Goal: Task Accomplishment & Management: Manage account settings

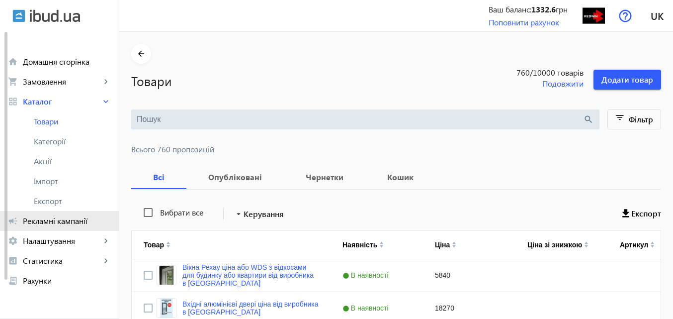
click at [72, 221] on span "Рекламні кампанії" at bounding box center [67, 221] width 88 height 10
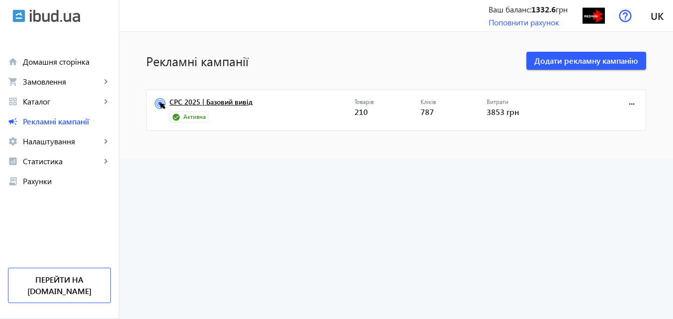
click at [230, 100] on link "CPC 2025 | Базовий вивід" at bounding box center [262, 105] width 185 height 14
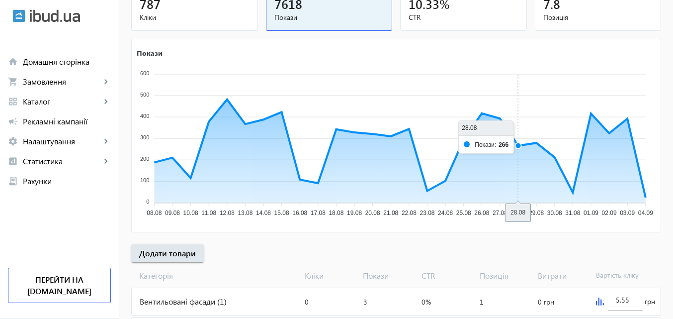
scroll to position [149, 0]
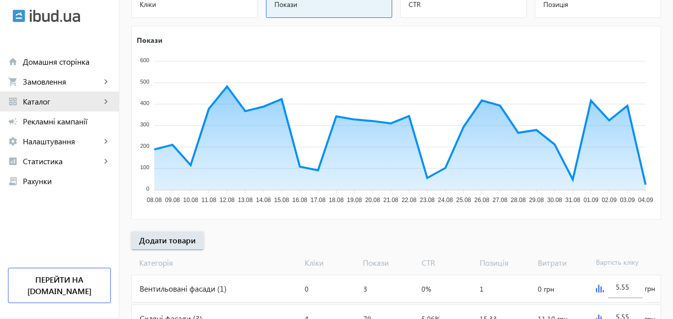
click at [42, 101] on span "Каталог" at bounding box center [62, 101] width 78 height 10
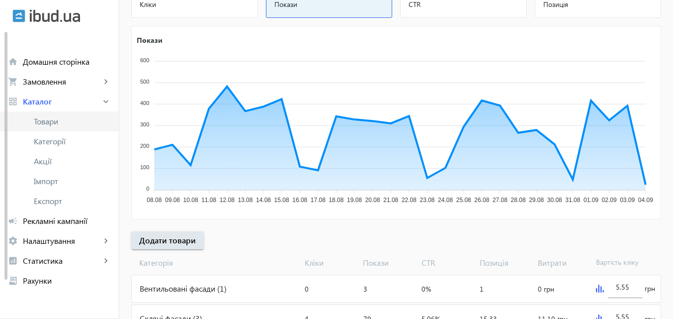
click at [44, 118] on span "Товари" at bounding box center [72, 121] width 77 height 10
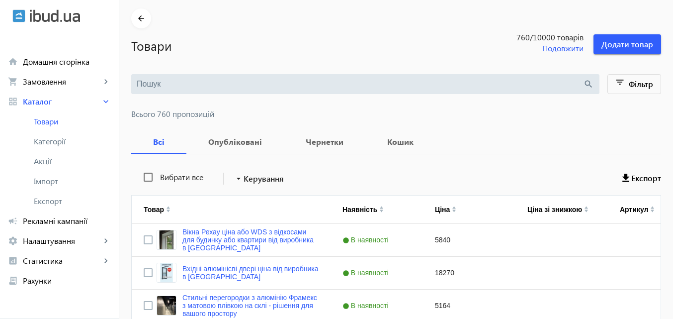
scroll to position [99, 0]
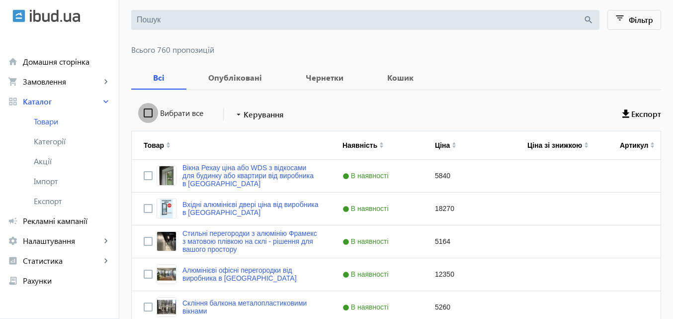
click at [145, 116] on input "Вибрати все" at bounding box center [148, 113] width 20 height 20
checkbox input "true"
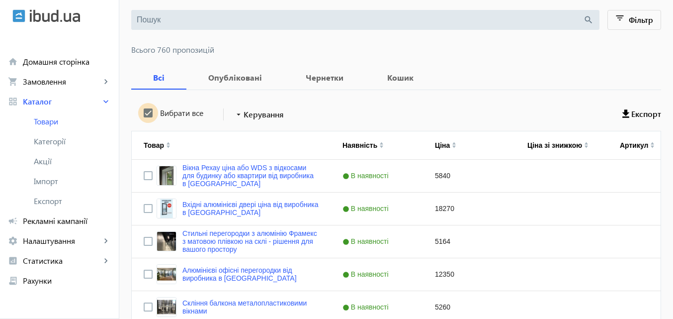
checkbox input "true"
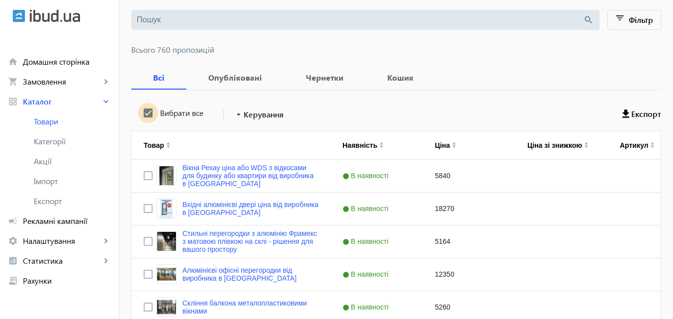
checkbox input "true"
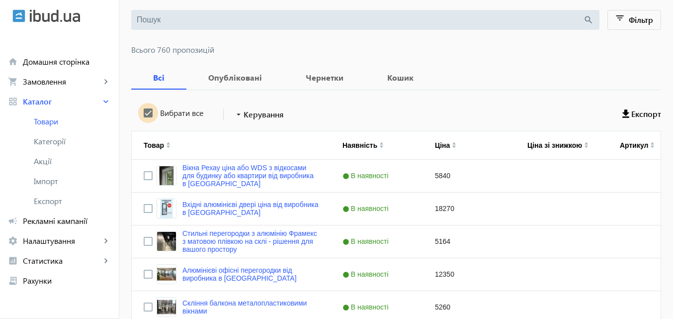
checkbox input "true"
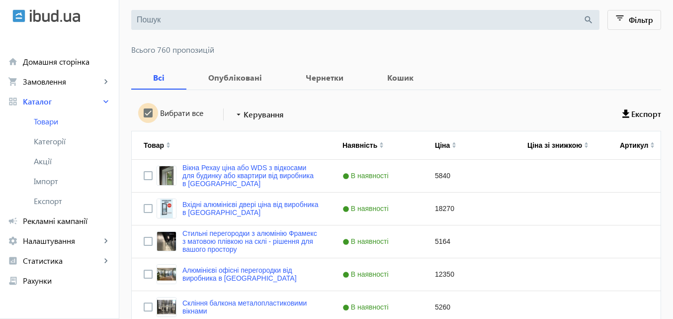
checkbox input "true"
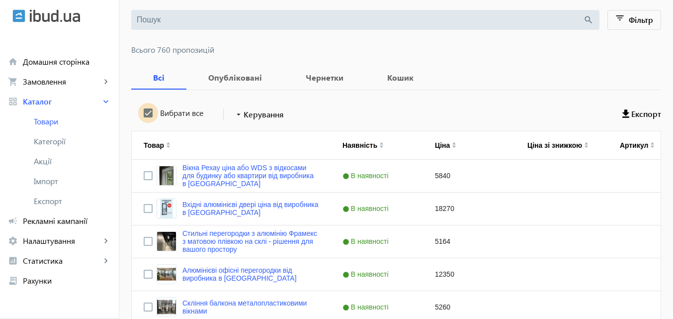
checkbox input "true"
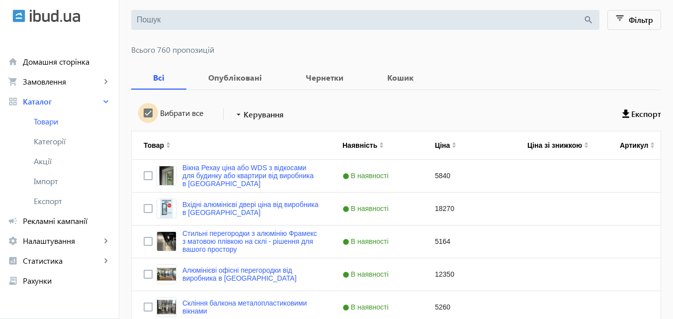
checkbox input "true"
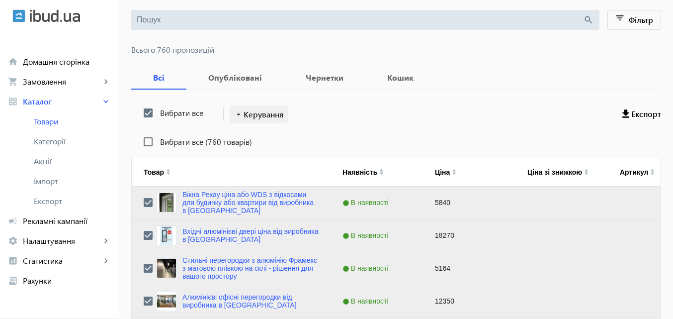
click at [267, 113] on span "Керування" at bounding box center [264, 114] width 40 height 12
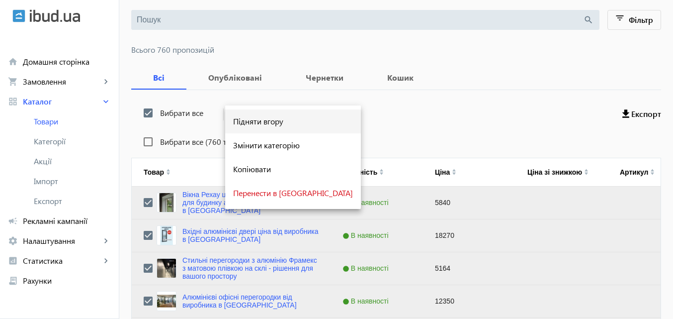
click at [263, 120] on span "Підняти вгору" at bounding box center [293, 121] width 120 height 8
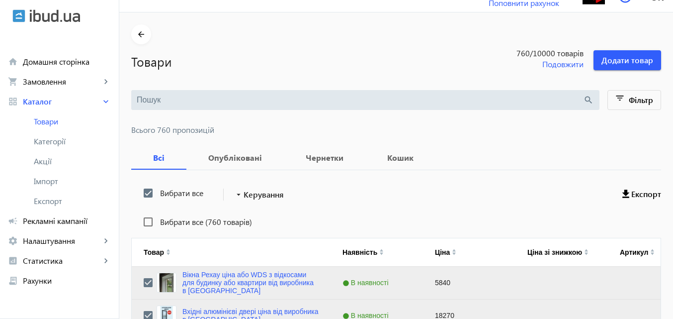
scroll to position [0, 0]
